Goal: Task Accomplishment & Management: Manage account settings

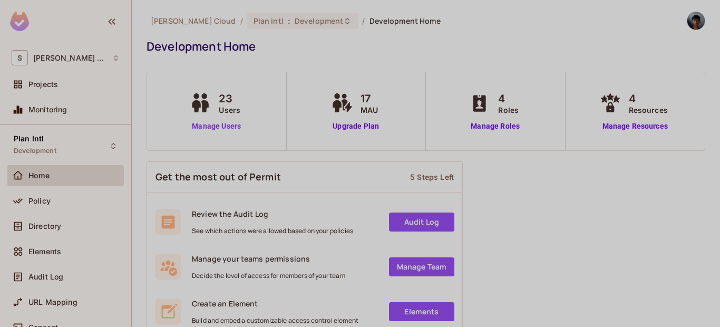
click at [201, 125] on link "Manage Users" at bounding box center [216, 126] width 58 height 11
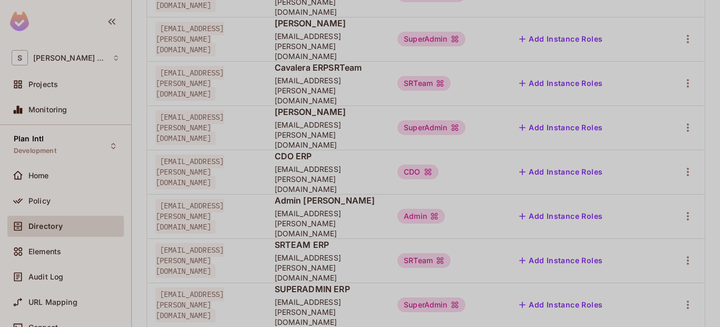
scroll to position [220, 0]
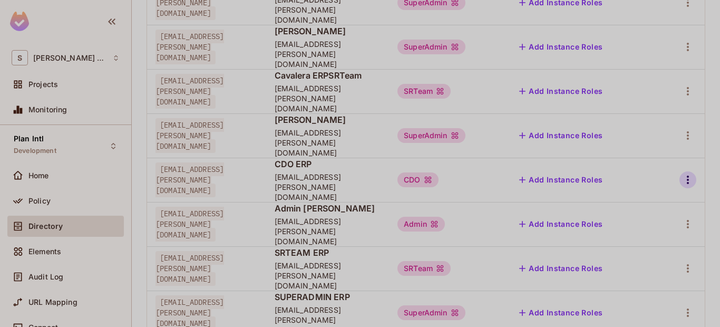
click at [681, 173] on icon "button" at bounding box center [687, 179] width 13 height 13
click at [653, 171] on div "Edit Attributes" at bounding box center [643, 175] width 52 height 11
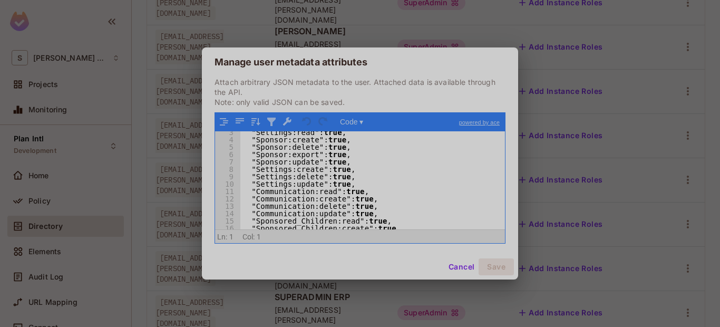
scroll to position [0, 0]
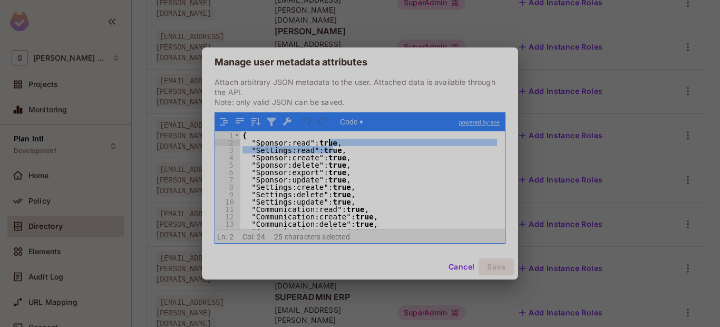
click at [346, 145] on div "{ "Sponsor:read" : true , "Settings:read" : true , "Sponsor:create" : true , "S…" at bounding box center [368, 187] width 257 height 113
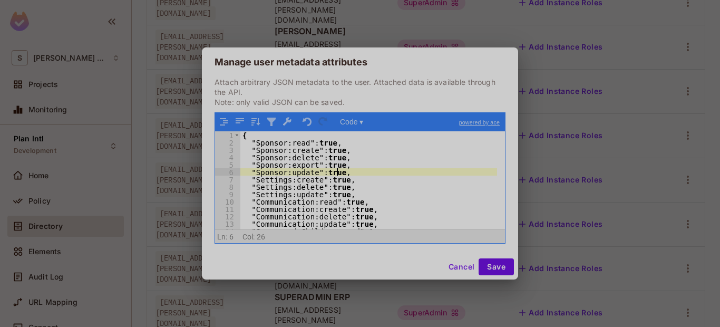
click at [349, 172] on div "{ "Sponsor:read" : true , "Sponsor:create" : true , "Sponsor:delete" : true , "…" at bounding box center [368, 187] width 257 height 113
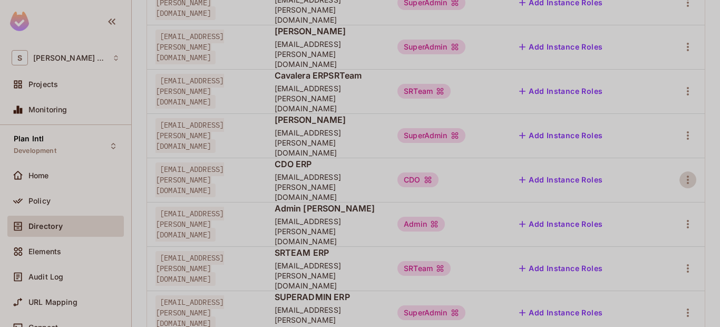
scroll to position [93, 0]
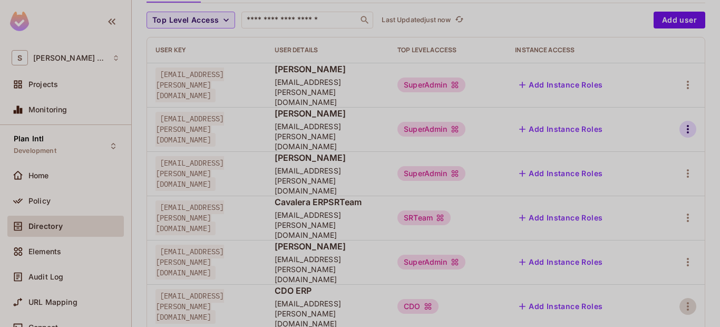
click at [684, 123] on icon "button" at bounding box center [687, 129] width 13 height 13
click at [645, 159] on div "Edit Attributes" at bounding box center [643, 162] width 52 height 11
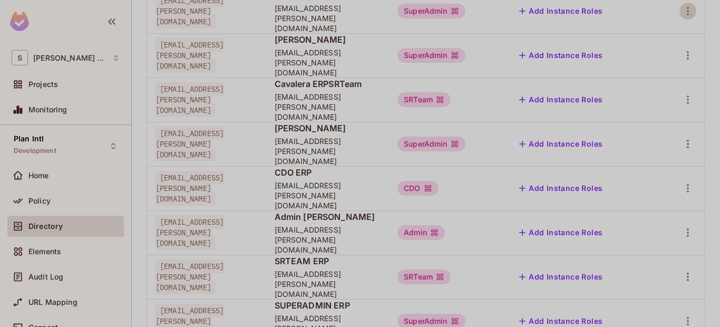
scroll to position [220, 0]
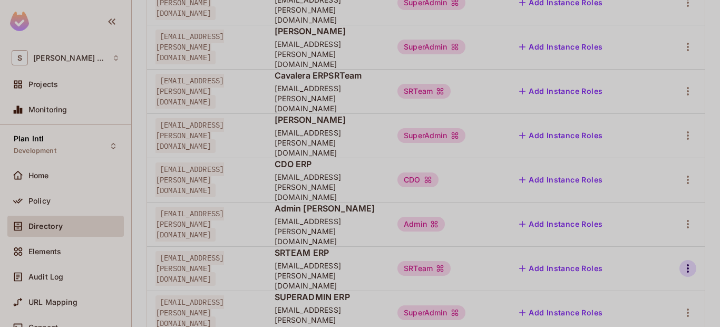
click at [681, 262] on icon "button" at bounding box center [687, 268] width 13 height 13
click at [639, 241] on div "Edit Attributes" at bounding box center [643, 244] width 52 height 11
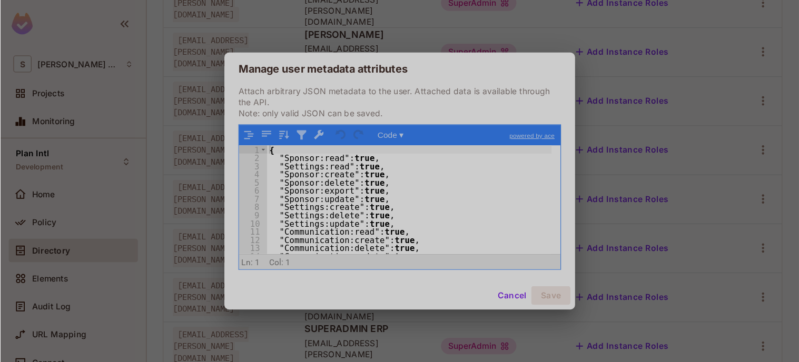
scroll to position [0, 0]
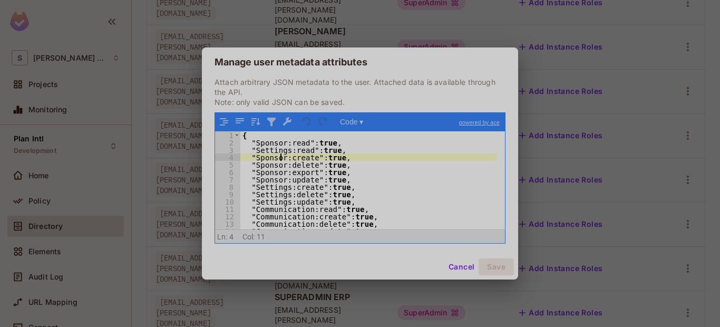
click at [280, 155] on div "{ "Sponsor:read" : true , "Settings:read" : true , "Sponsor:create" : true , "S…" at bounding box center [368, 187] width 257 height 113
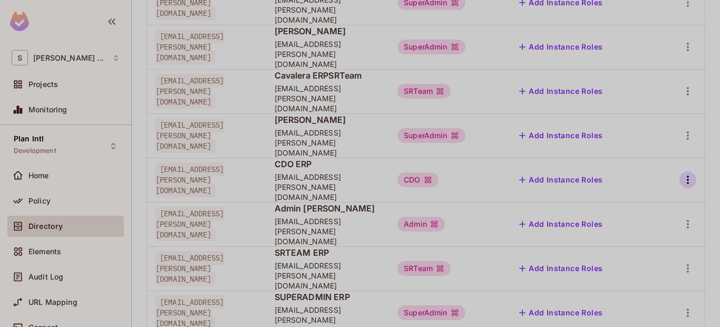
click at [687, 171] on button "button" at bounding box center [687, 179] width 17 height 17
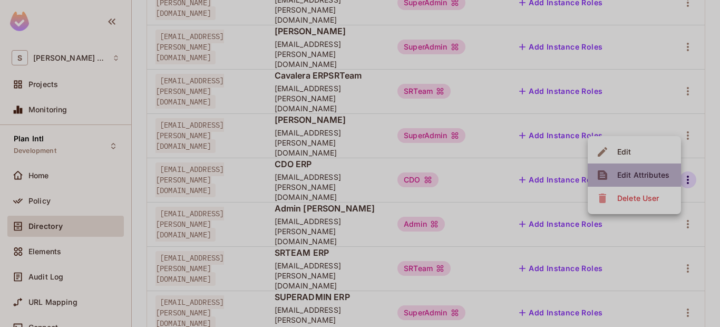
click at [653, 170] on div "Edit Attributes" at bounding box center [643, 175] width 52 height 11
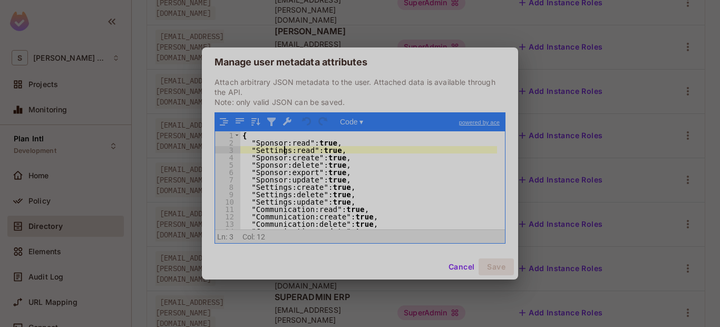
click at [283, 150] on div "{ "Sponsor:read" : true , "Settings:read" : true , "Sponsor:create" : true , "S…" at bounding box center [368, 187] width 257 height 113
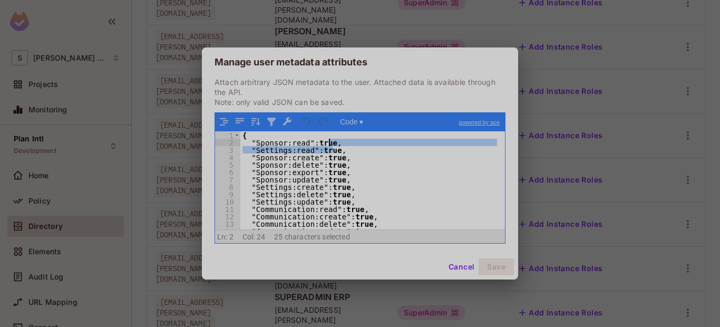
drag, startPoint x: 338, startPoint y: 150, endPoint x: 338, endPoint y: 144, distance: 5.8
click at [338, 144] on div "{ "Sponsor:read" : true , "Settings:read" : true , "Sponsor:create" : true , "S…" at bounding box center [368, 187] width 257 height 113
click at [363, 152] on div "{ "Sponsor:read" : true , "Settings:read" : true , "Sponsor:create" : true , "S…" at bounding box center [368, 180] width 257 height 98
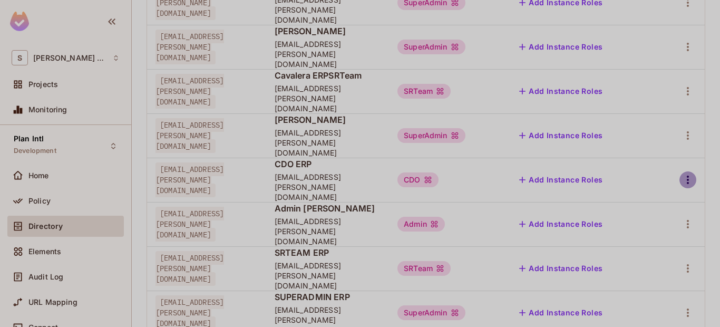
click at [681, 173] on icon "button" at bounding box center [687, 179] width 13 height 13
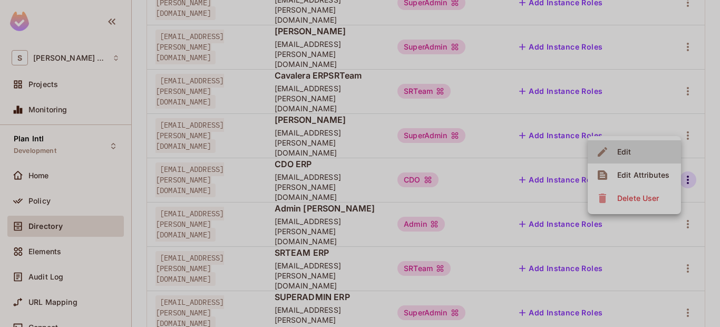
click at [621, 175] on div "Edit Attributes" at bounding box center [643, 175] width 52 height 11
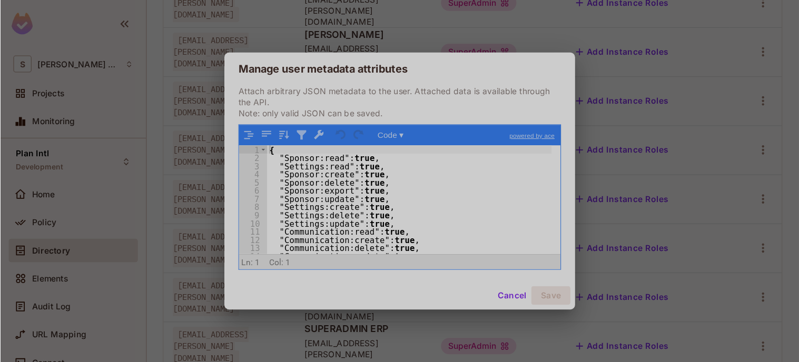
scroll to position [219, 0]
